Goal: Information Seeking & Learning: Learn about a topic

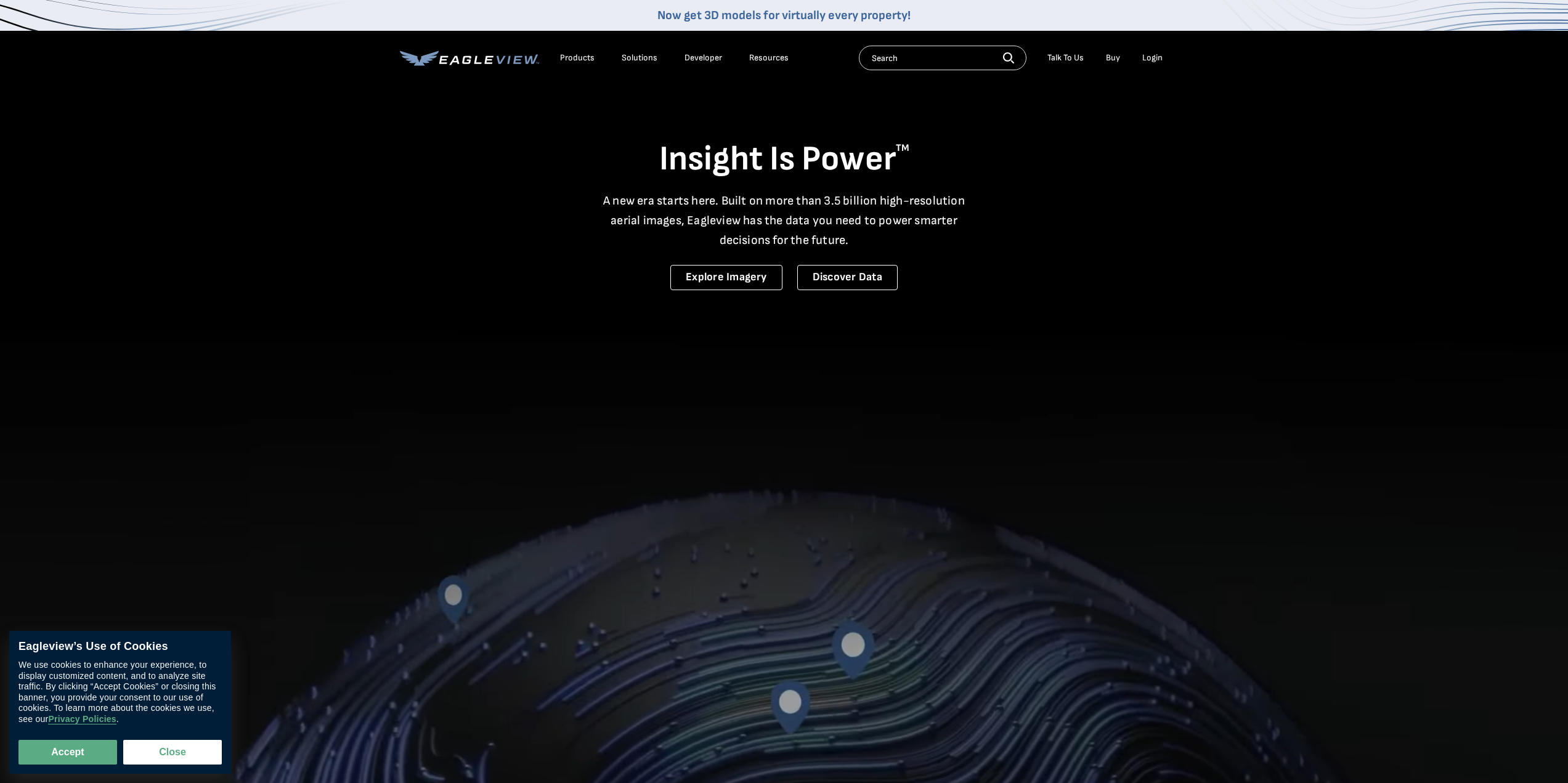
click at [916, 63] on input "text" at bounding box center [942, 57] width 168 height 24
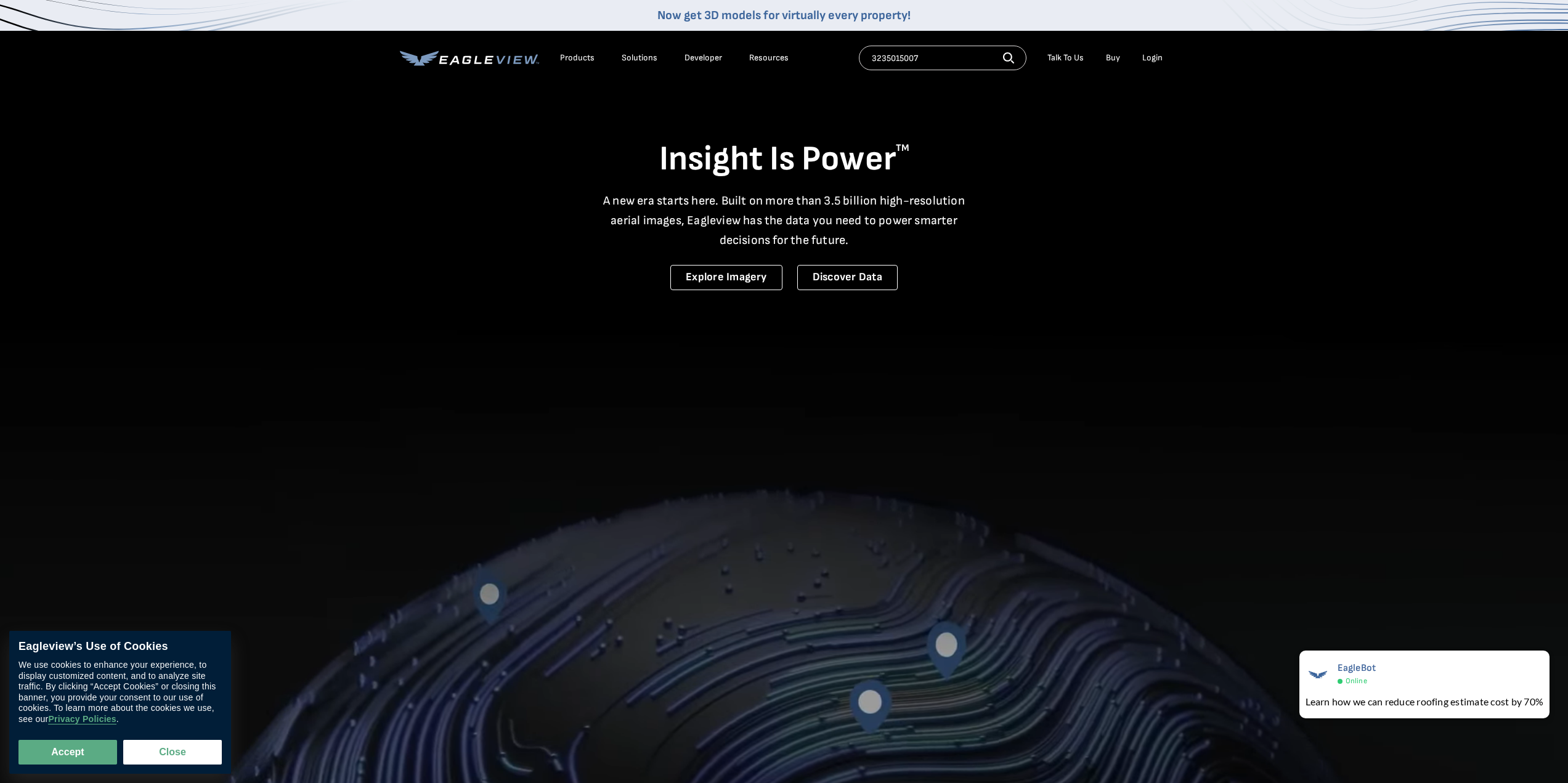
type input "3235015007"
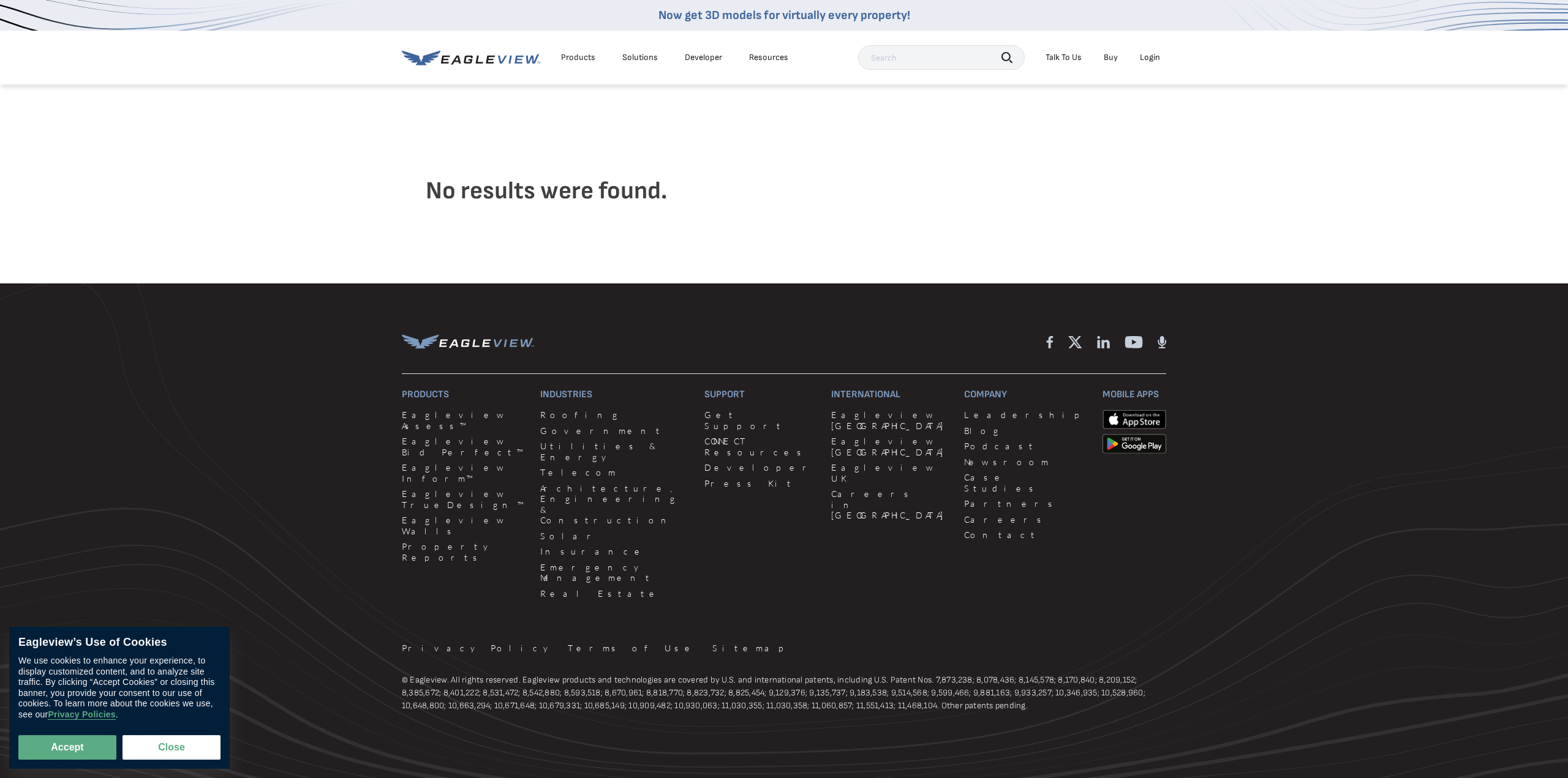
click at [877, 60] on input "text" at bounding box center [942, 57] width 167 height 24
type input "42808 bluehills"
click at [469, 58] on icon at bounding box center [472, 58] width 139 height 15
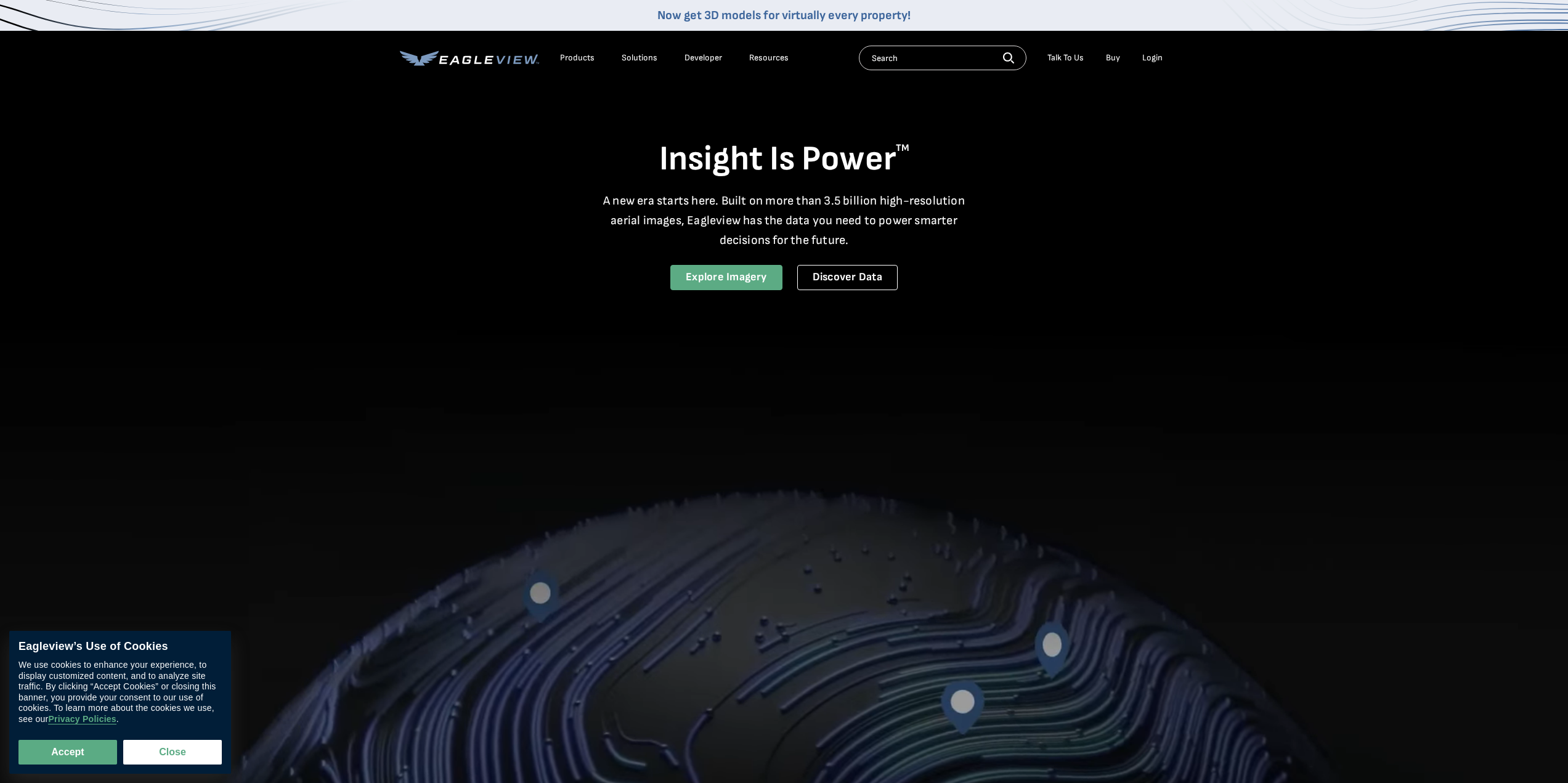
click at [727, 281] on link "Explore Imagery" at bounding box center [726, 278] width 112 height 25
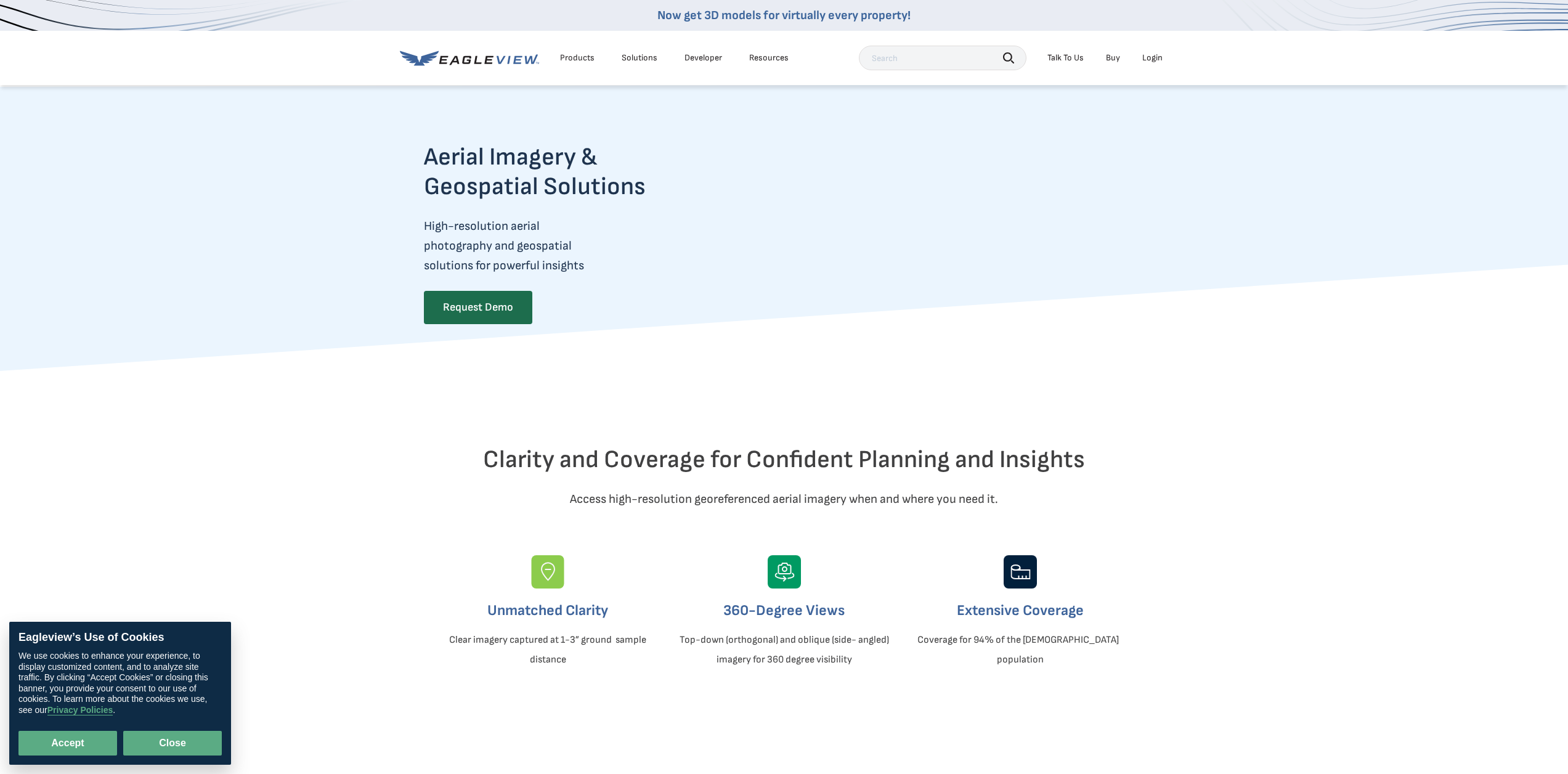
click at [156, 742] on button "Close" at bounding box center [172, 743] width 99 height 24
